Goal: Find specific page/section: Find specific page/section

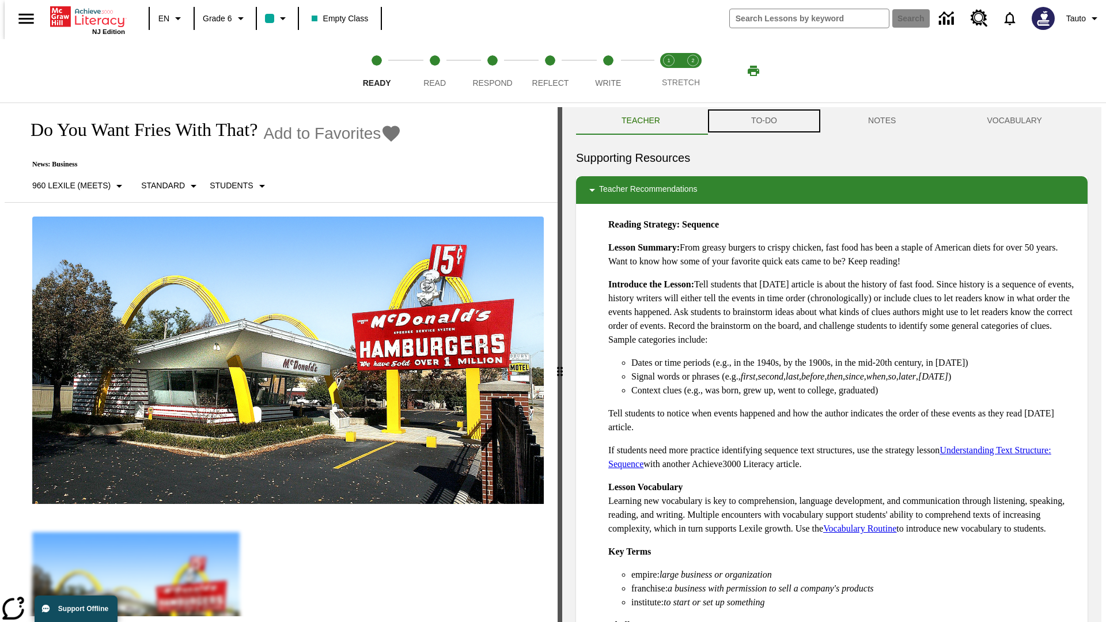
click at [763, 121] on button "TO-DO" at bounding box center [764, 121] width 117 height 28
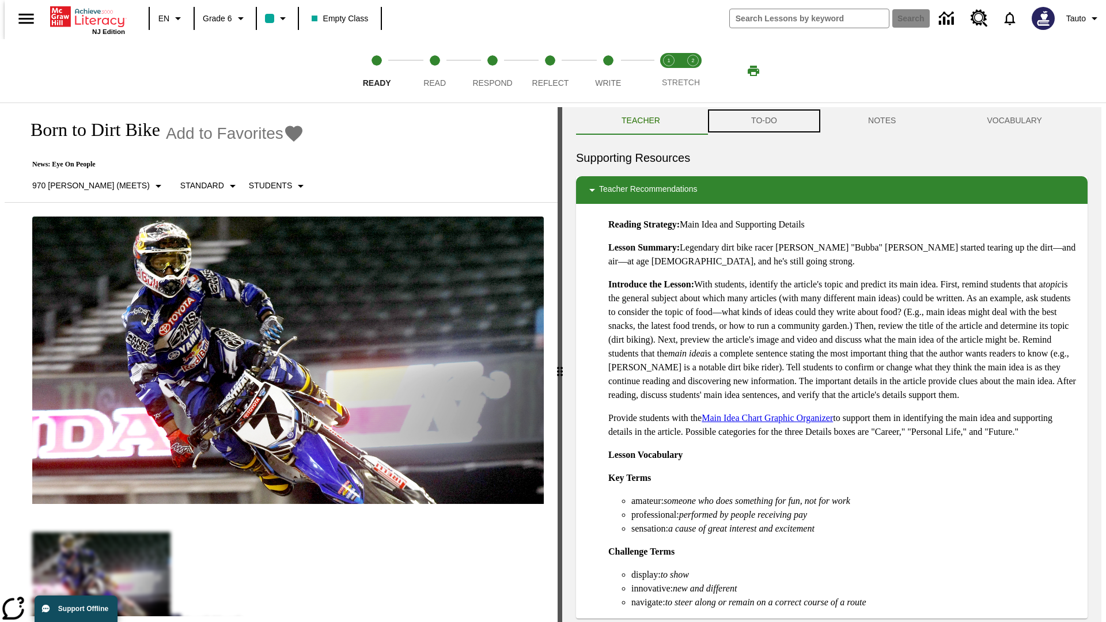
click at [763, 121] on button "TO-DO" at bounding box center [764, 121] width 117 height 28
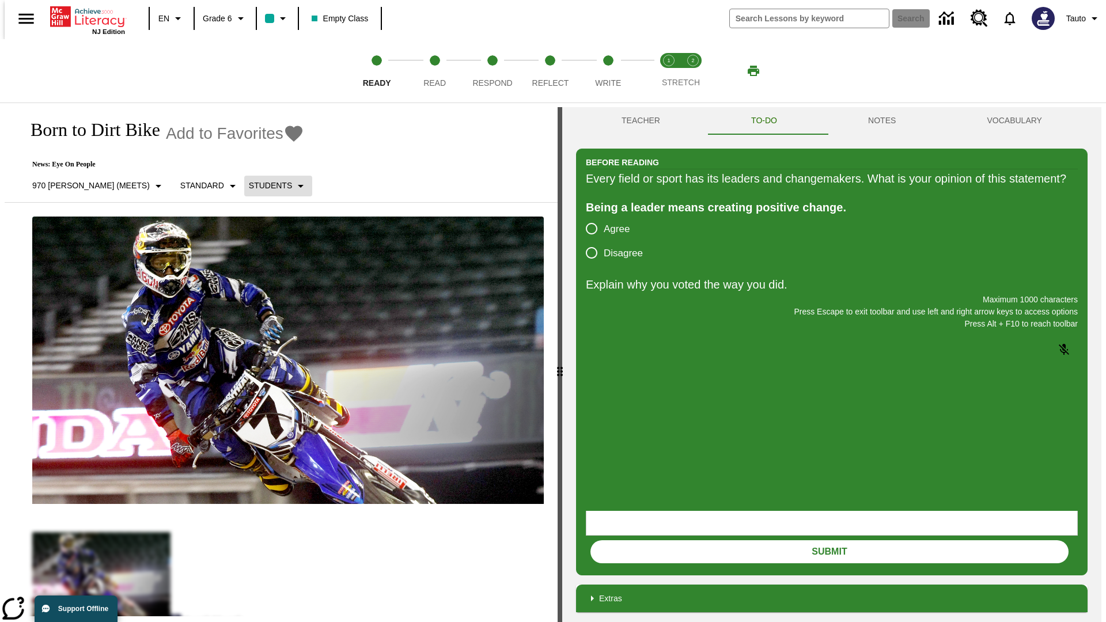
click at [249, 185] on p "Students" at bounding box center [270, 186] width 43 height 12
